Goal: Contribute content

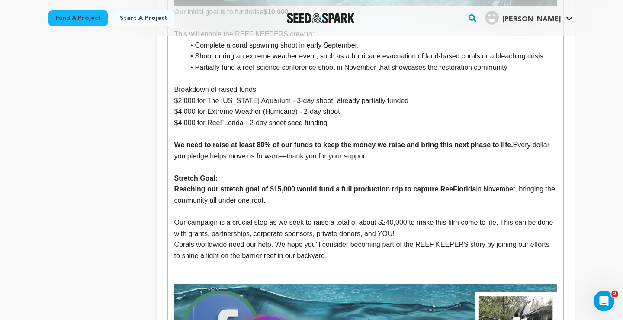
scroll to position [2177, 0]
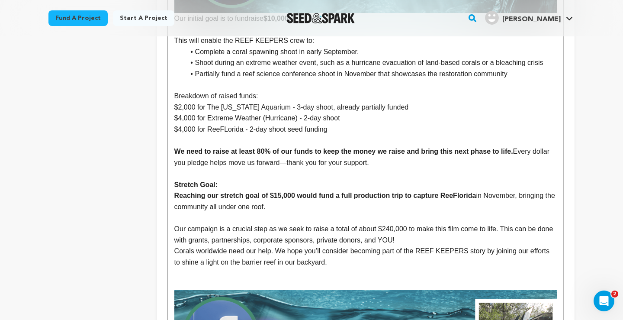
click at [264, 279] on p "To enrich screen reader interactions, please activate Accessibility in Grammarl…" at bounding box center [365, 284] width 383 height 11
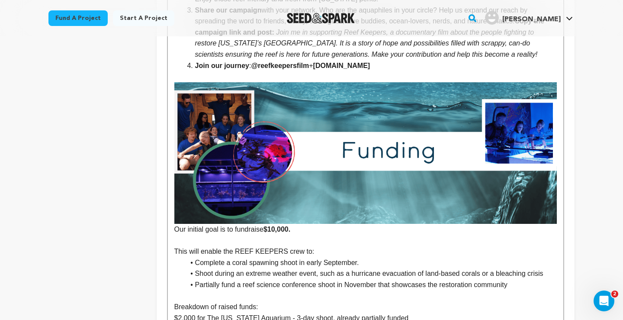
scroll to position [1995, 0]
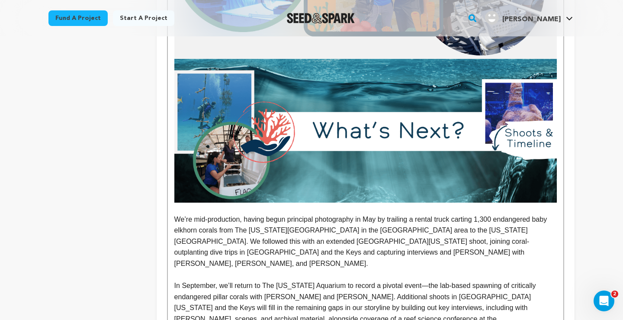
scroll to position [1528, 0]
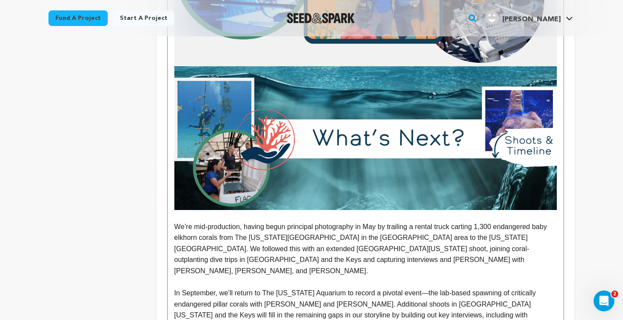
click at [300, 210] on p "To enrich screen reader interactions, please activate Accessibility in Grammarl…" at bounding box center [365, 215] width 383 height 11
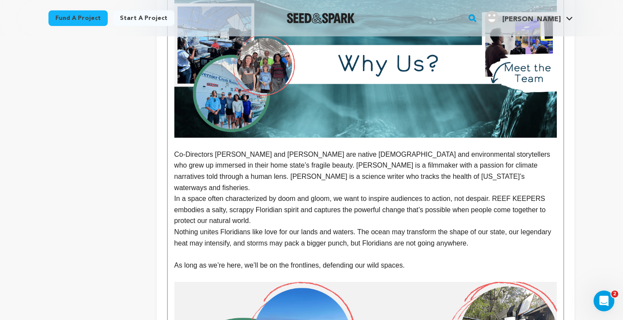
scroll to position [1087, 0]
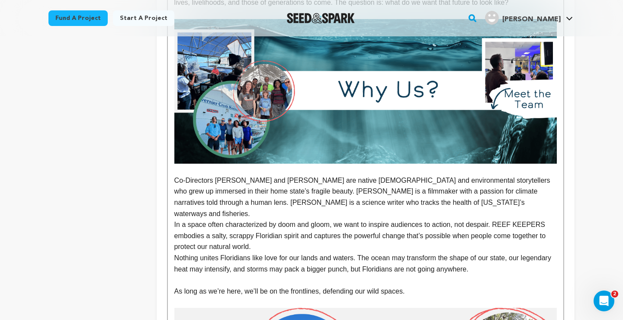
click at [285, 170] on p "To enrich screen reader interactions, please activate Accessibility in Grammarl…" at bounding box center [365, 169] width 383 height 11
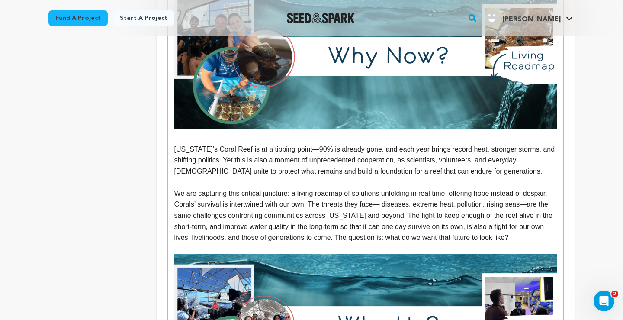
scroll to position [818, 0]
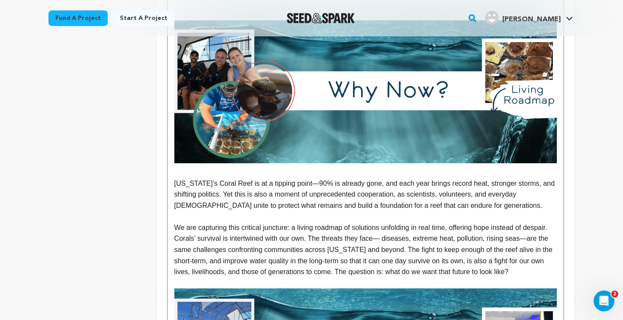
click at [193, 173] on p "To enrich screen reader interactions, please activate Accessibility in Grammarl…" at bounding box center [365, 172] width 383 height 11
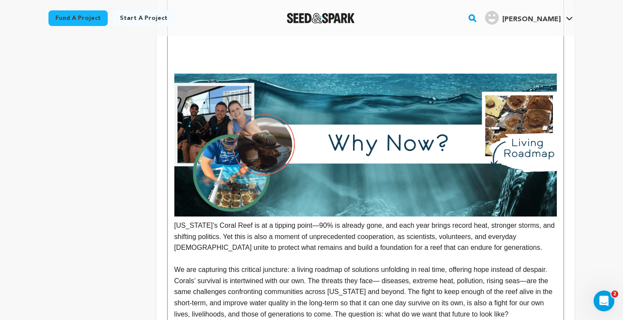
scroll to position [597, 0]
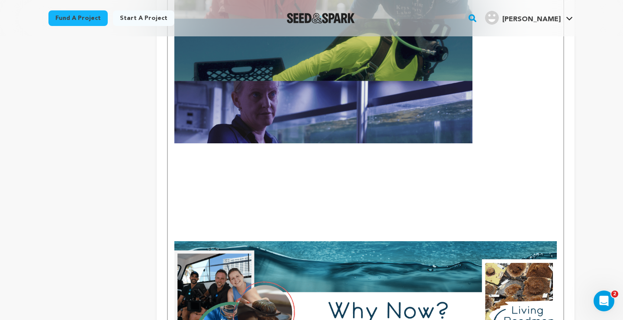
click at [186, 153] on p "To enrich screen reader interactions, please activate Accessibility in Grammarl…" at bounding box center [365, 148] width 383 height 11
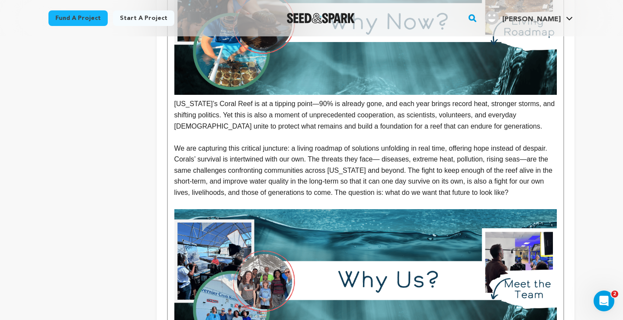
scroll to position [870, 0]
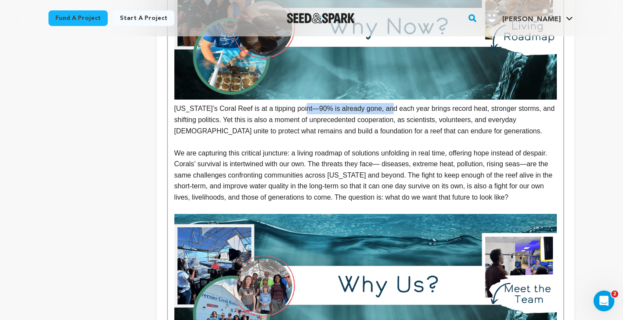
drag, startPoint x: 387, startPoint y: 111, endPoint x: 304, endPoint y: 111, distance: 83.1
click at [304, 111] on p "Florida’s Coral Reef is at a tipping point—90% is already gone, and each year b…" at bounding box center [365, 119] width 383 height 33
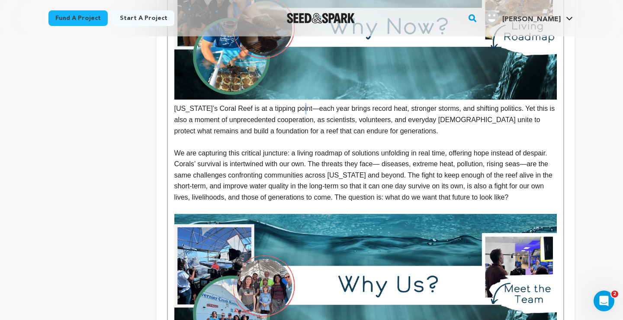
drag, startPoint x: 302, startPoint y: 109, endPoint x: 296, endPoint y: 110, distance: 5.4
click at [296, 110] on p "Florida’s Coral Reef is at a tipping point—each year brings record heat, strong…" at bounding box center [365, 119] width 383 height 33
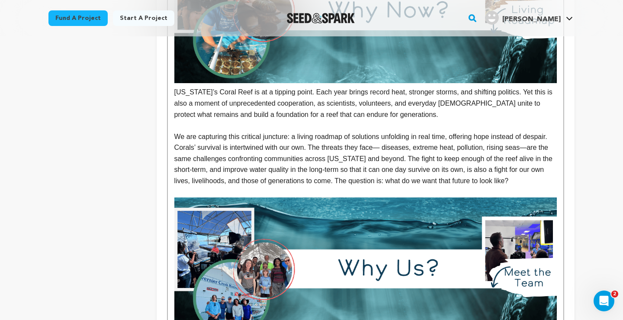
scroll to position [888, 0]
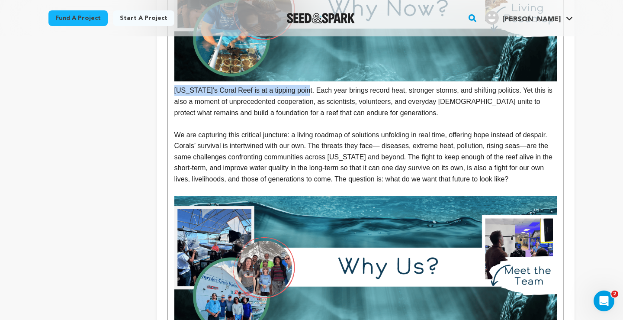
drag, startPoint x: 300, startPoint y: 91, endPoint x: 174, endPoint y: 92, distance: 126.0
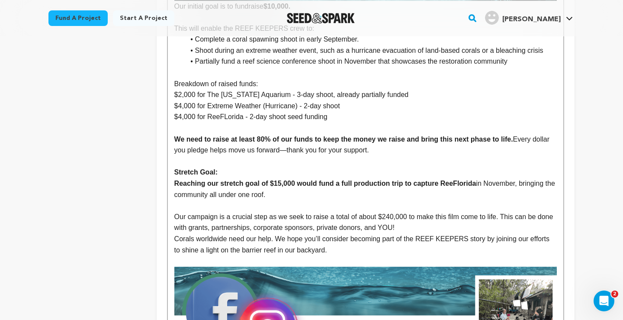
scroll to position [2133, 0]
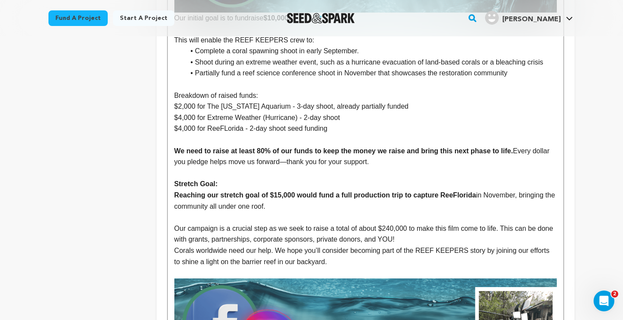
click at [192, 212] on p "To enrich screen reader interactions, please activate Accessibility in Grammarl…" at bounding box center [365, 217] width 383 height 11
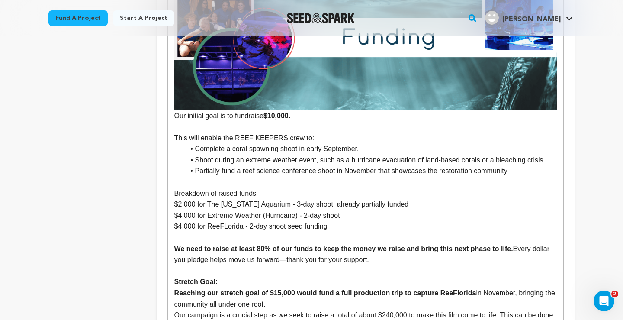
scroll to position [2035, 0]
click at [179, 122] on p "To enrich screen reader interactions, please activate Accessibility in Grammarl…" at bounding box center [365, 127] width 383 height 11
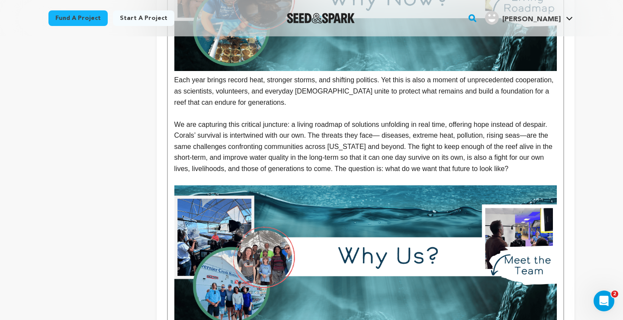
scroll to position [905, 0]
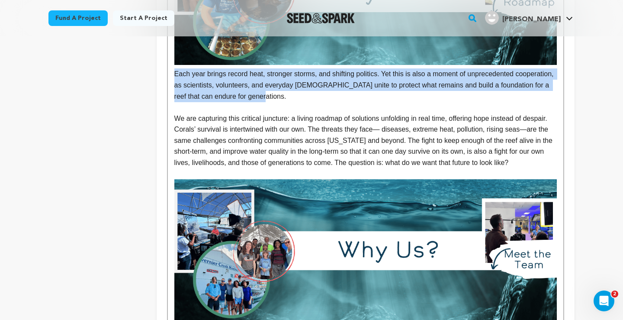
drag, startPoint x: 294, startPoint y: 100, endPoint x: 169, endPoint y: 74, distance: 127.8
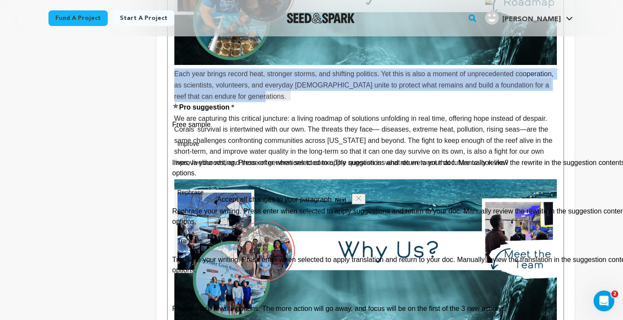
click at [222, 87] on p "Each year brings record heat, stronger storms, and shifting politics. Yet this …" at bounding box center [365, 84] width 383 height 33
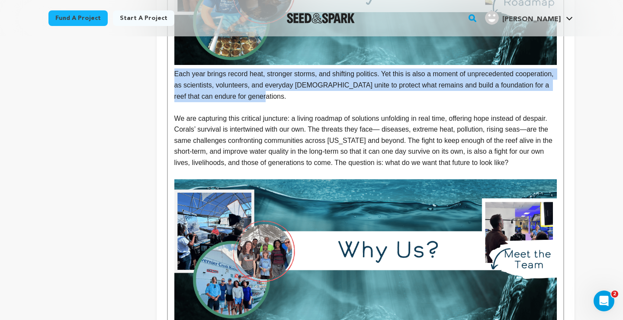
drag, startPoint x: 294, startPoint y: 98, endPoint x: 175, endPoint y: 75, distance: 121.6
click at [175, 75] on p "Each year brings record heat, stronger storms, and shifting politics. Yet this …" at bounding box center [365, 84] width 383 height 33
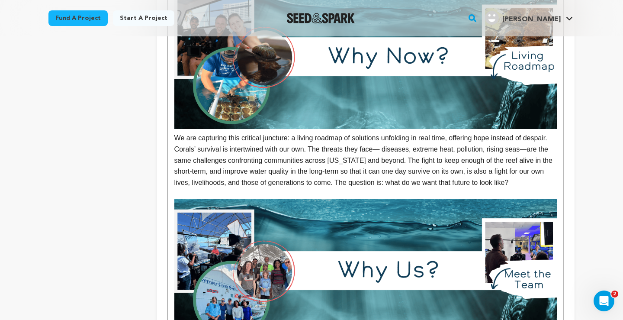
scroll to position [839, 0]
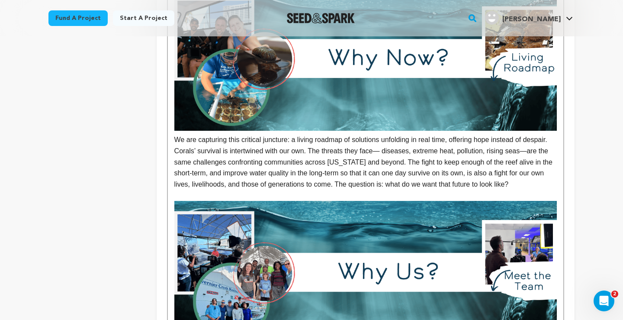
click at [183, 194] on p "To enrich screen reader interactions, please activate Accessibility in Grammarl…" at bounding box center [365, 195] width 383 height 11
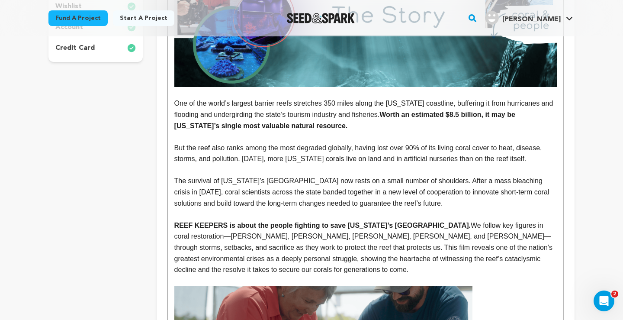
scroll to position [267, 0]
click at [222, 93] on p "To enrich screen reader interactions, please activate Accessibility in Grammarl…" at bounding box center [365, 92] width 383 height 11
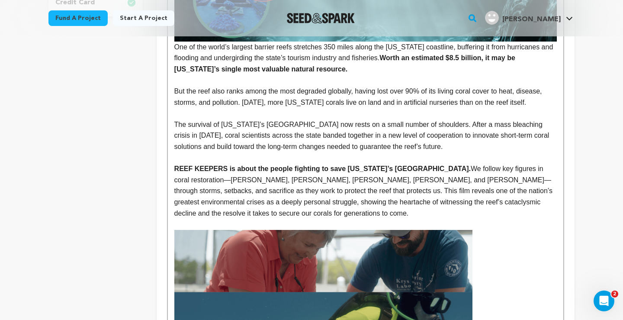
scroll to position [327, 0]
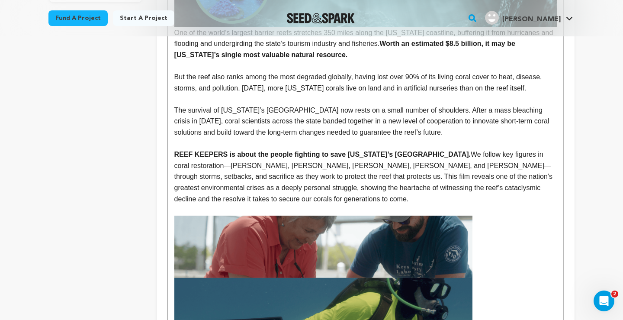
click at [202, 210] on p "To enrich screen reader interactions, please activate Accessibility in Grammarl…" at bounding box center [365, 209] width 383 height 11
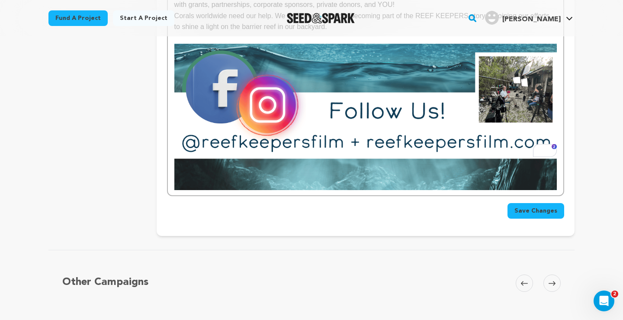
scroll to position [2220, 0]
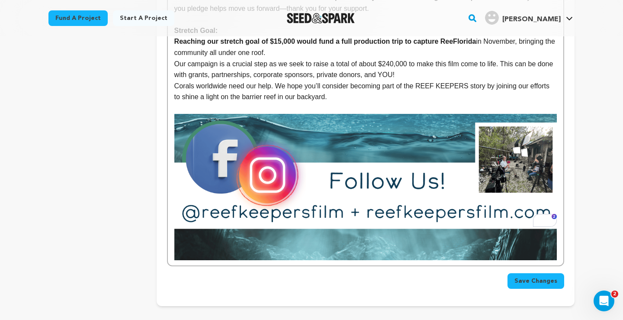
click at [533, 277] on span "Save Changes" at bounding box center [536, 281] width 43 height 9
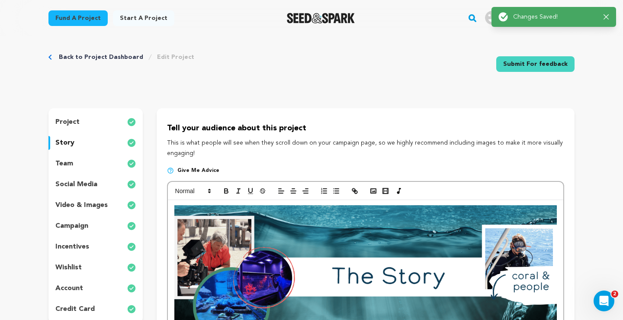
scroll to position [0, 0]
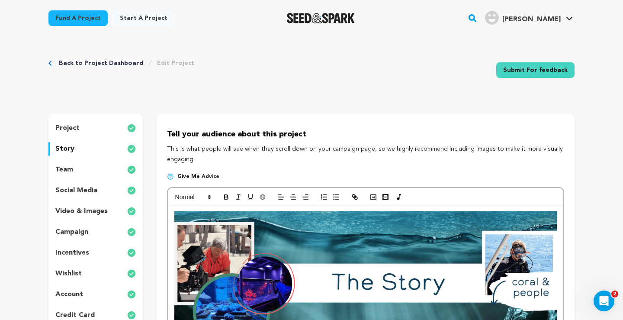
click at [83, 63] on link "Back to Project Dashboard" at bounding box center [101, 63] width 84 height 9
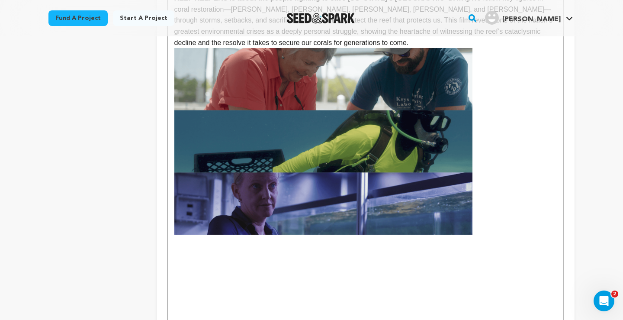
scroll to position [464, 0]
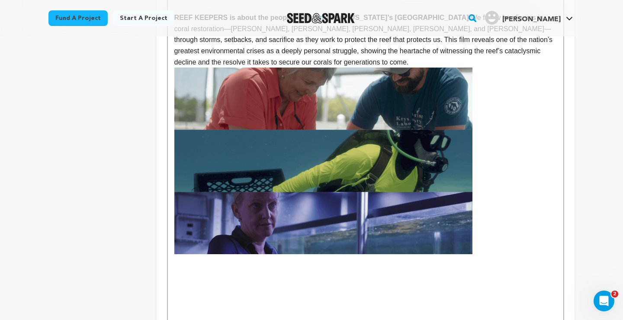
click at [379, 161] on img "To enrich screen reader interactions, please activate Accessibility in Grammarl…" at bounding box center [323, 161] width 299 height 187
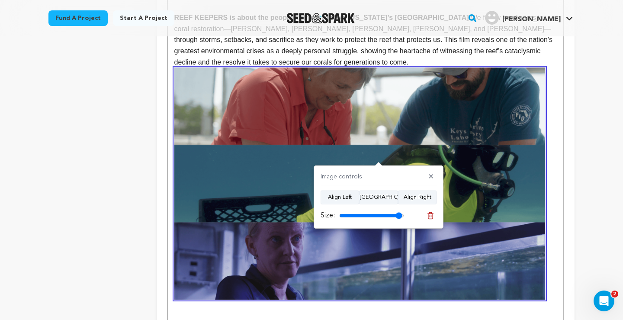
drag, startPoint x: 384, startPoint y: 213, endPoint x: 399, endPoint y: 218, distance: 15.2
type input "97"
click at [399, 218] on input "range" at bounding box center [371, 215] width 65 height 7
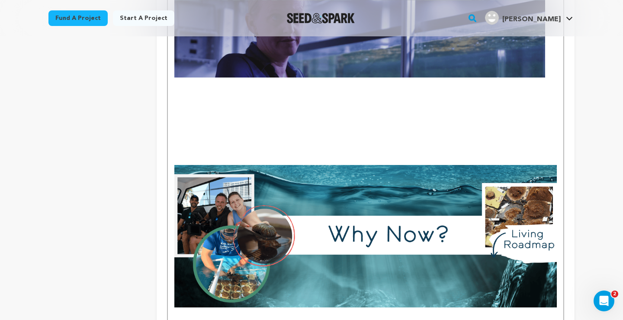
scroll to position [776, 0]
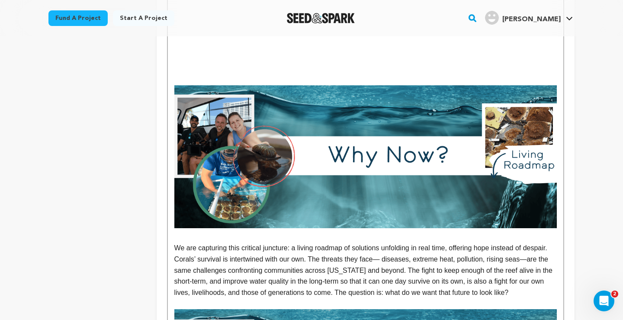
scroll to position [657, 0]
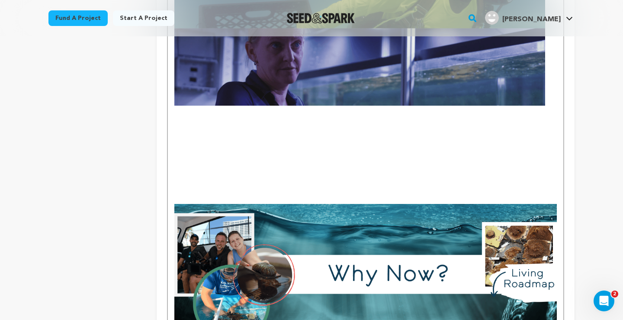
click at [259, 110] on p "To enrich screen reader interactions, please activate Accessibility in Grammarl…" at bounding box center [365, 111] width 383 height 11
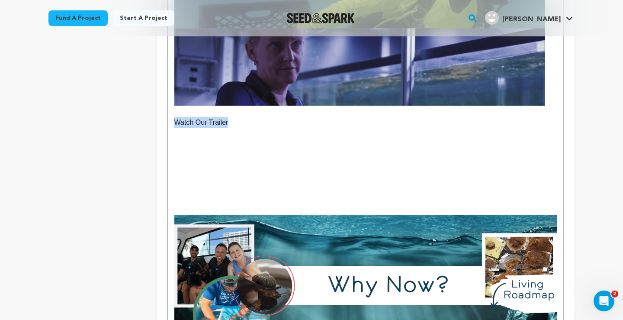
drag, startPoint x: 234, startPoint y: 121, endPoint x: 169, endPoint y: 126, distance: 65.1
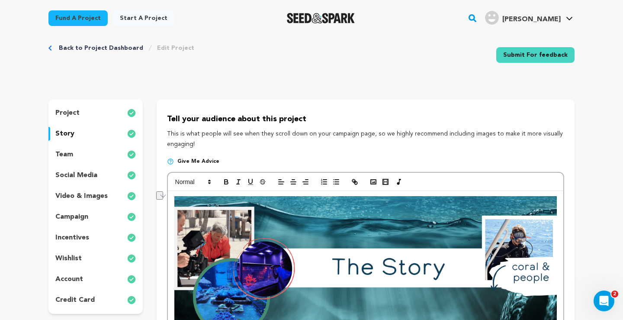
scroll to position [0, 0]
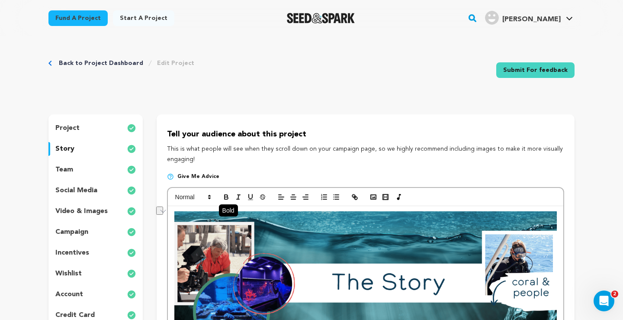
click at [225, 196] on icon "button" at bounding box center [226, 196] width 3 height 2
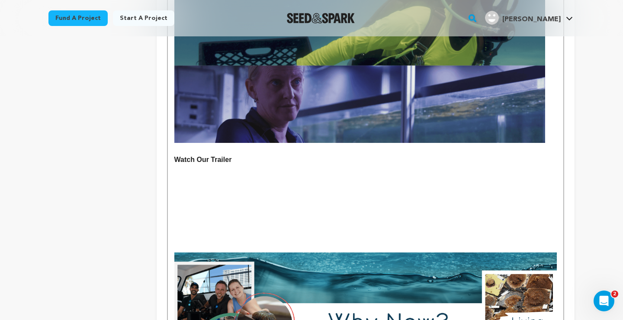
click at [236, 157] on p "Watch Our Trailer" at bounding box center [365, 159] width 383 height 11
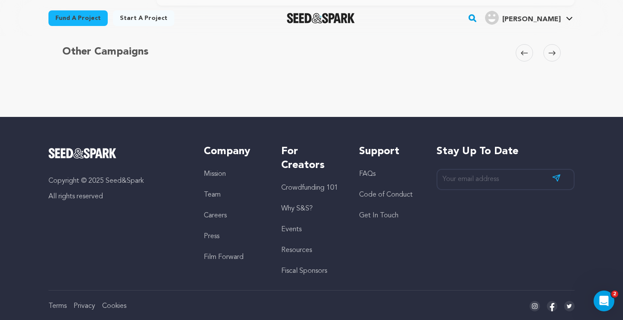
scroll to position [2393, 0]
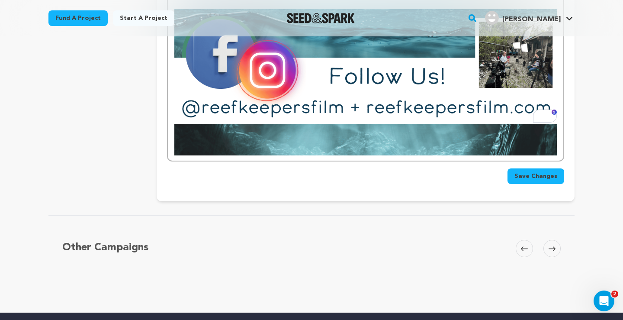
click at [529, 172] on span "Save Changes" at bounding box center [536, 176] width 43 height 9
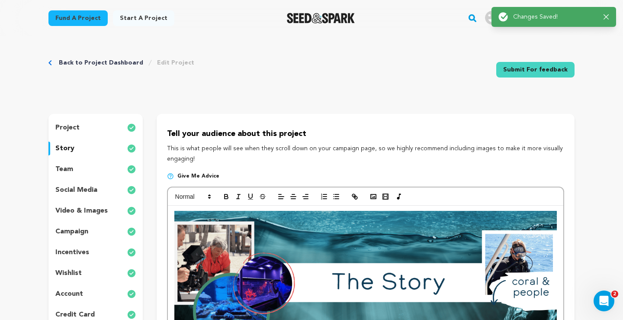
scroll to position [0, 0]
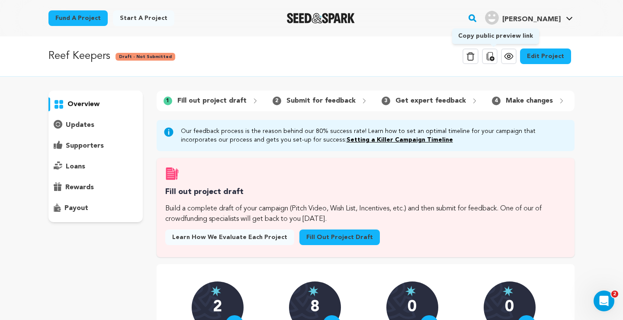
click at [494, 58] on icon at bounding box center [491, 56] width 8 height 9
click at [514, 58] on icon at bounding box center [509, 56] width 10 height 10
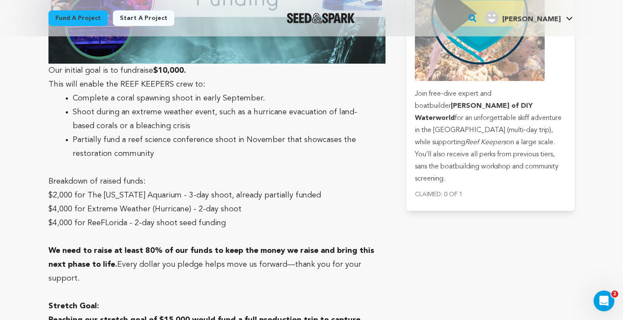
scroll to position [2723, 0]
